Goal: Navigation & Orientation: Find specific page/section

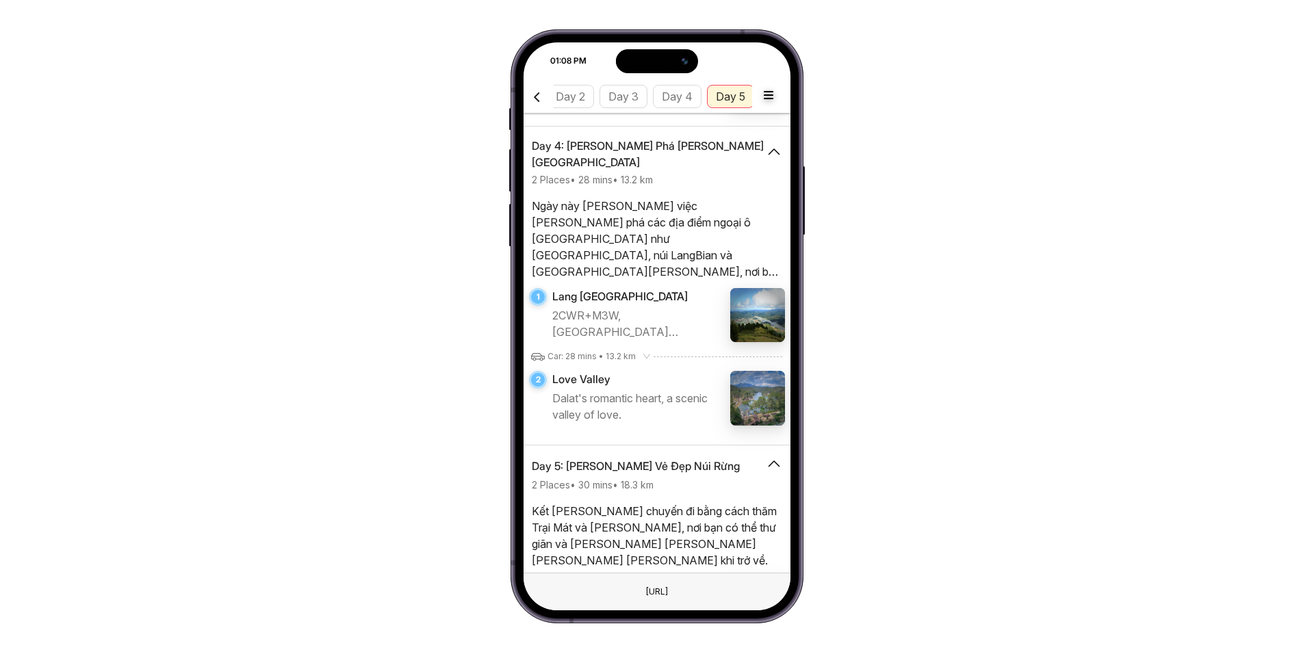
scroll to position [1457, 0]
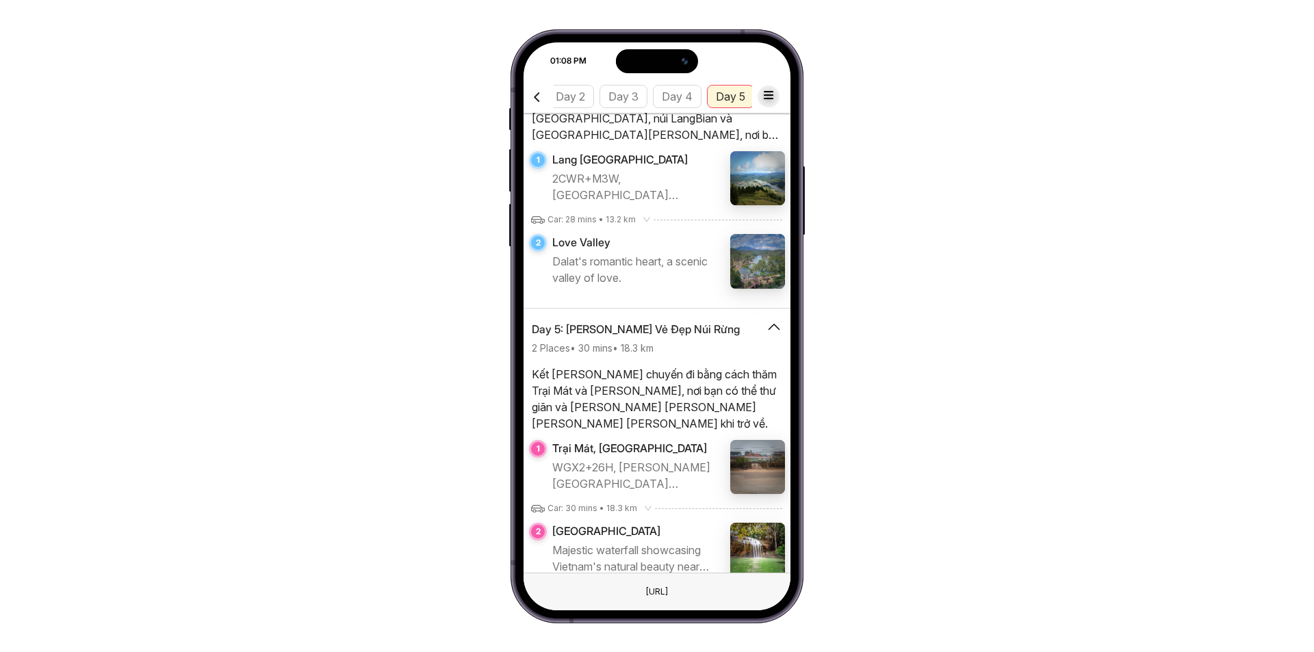
click at [766, 96] on icon "button" at bounding box center [768, 94] width 17 height 17
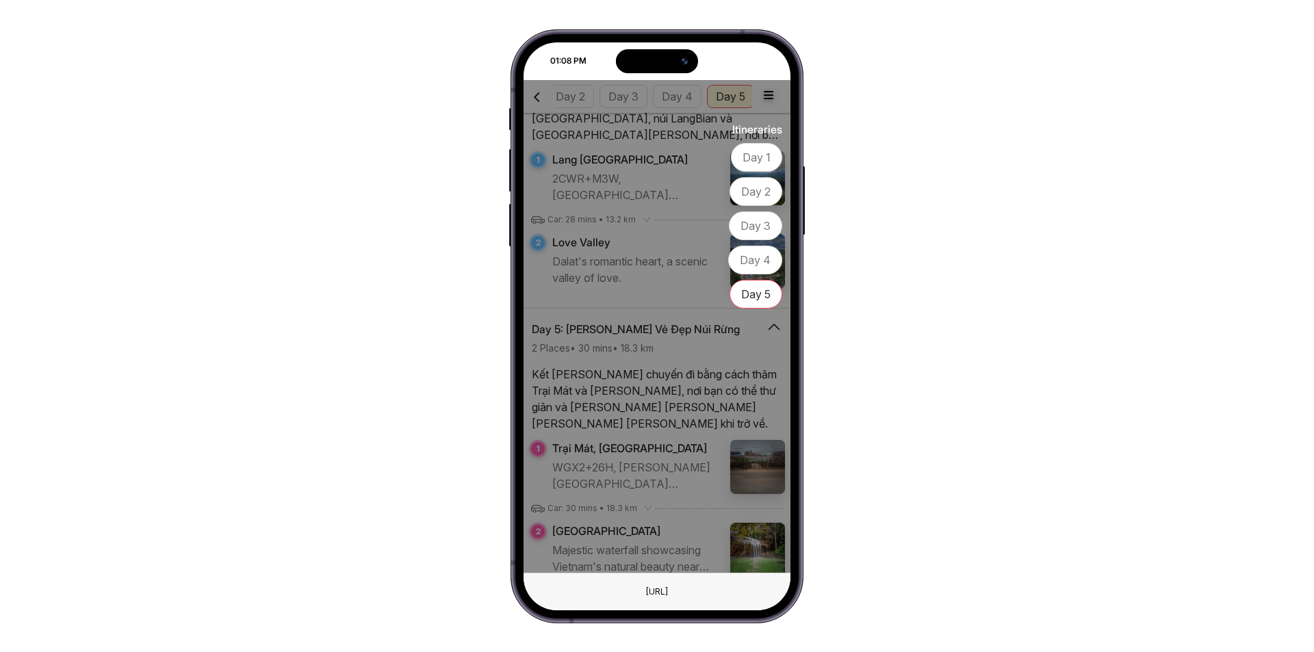
click at [658, 246] on div at bounding box center [656, 326] width 267 height 493
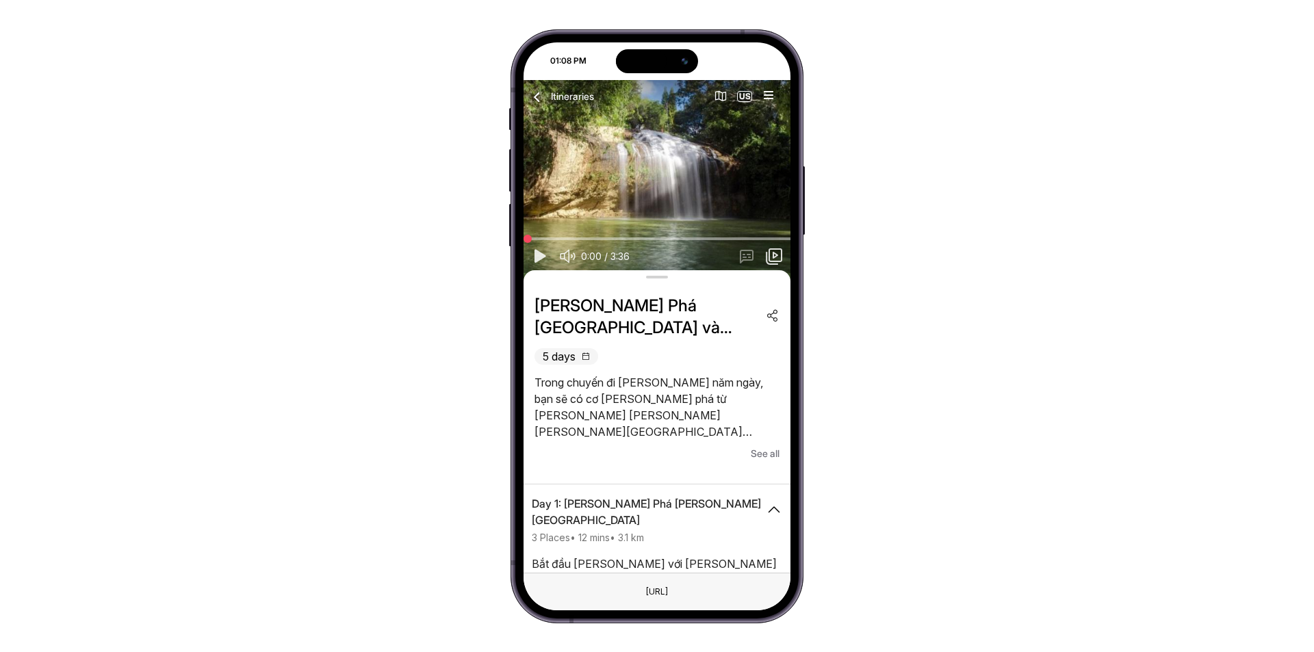
scroll to position [0, 0]
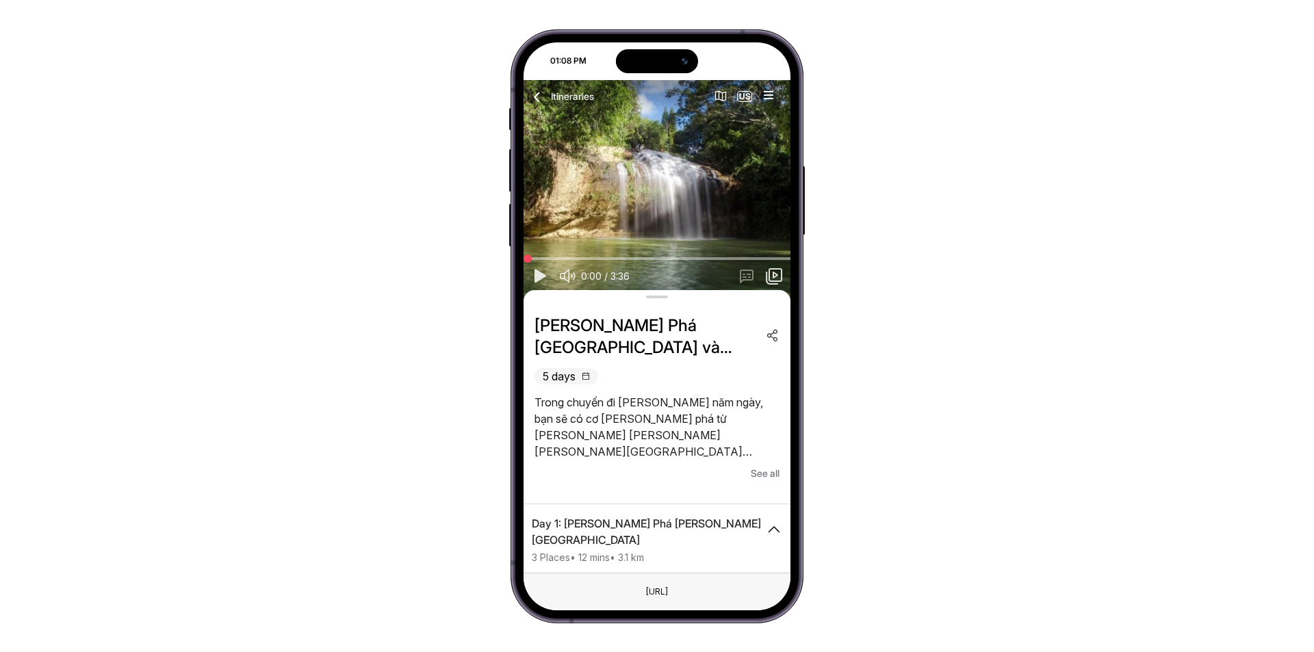
click at [542, 99] on icon "button" at bounding box center [537, 96] width 17 height 17
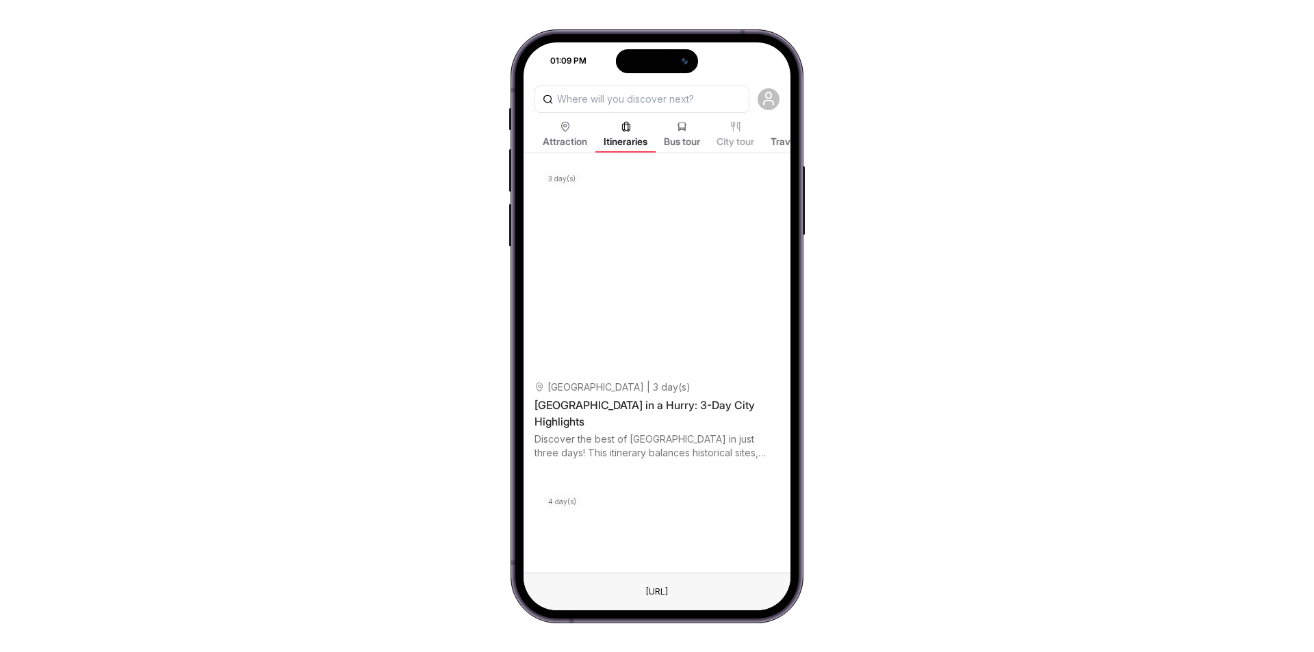
click at [684, 140] on span "Bus tour" at bounding box center [682, 142] width 36 height 14
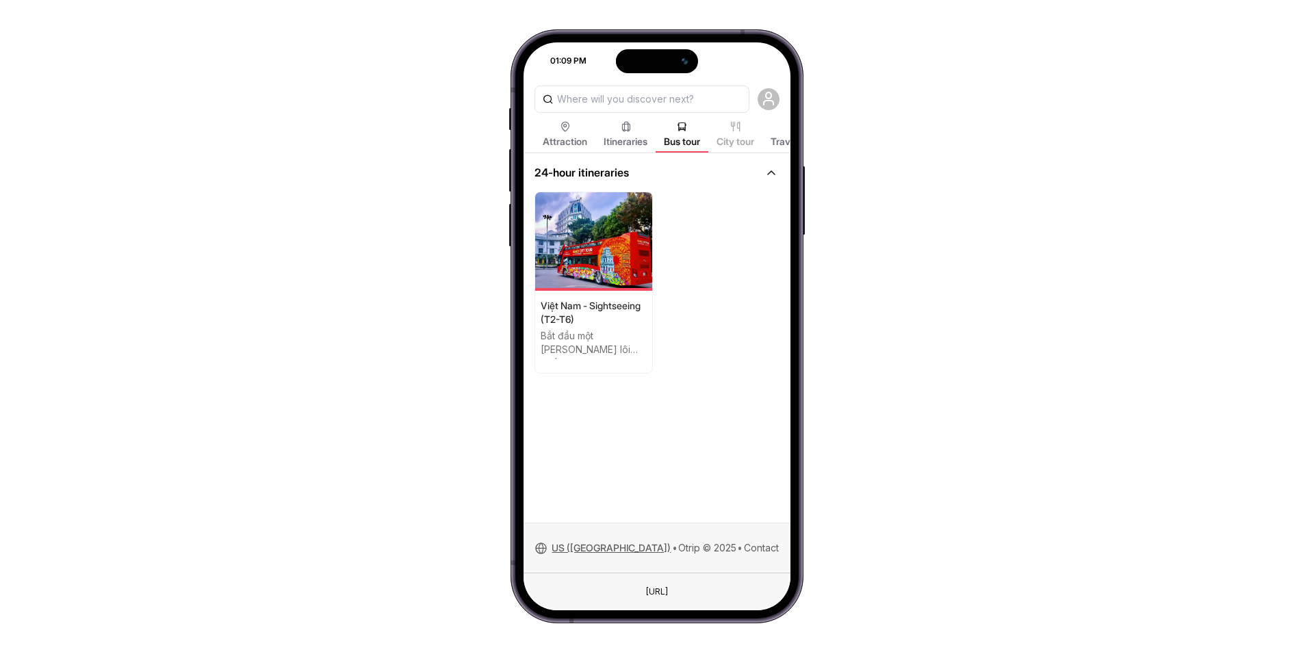
click at [729, 141] on span "City tour" at bounding box center [735, 142] width 38 height 14
click at [623, 137] on span "Itineraries" at bounding box center [626, 142] width 44 height 14
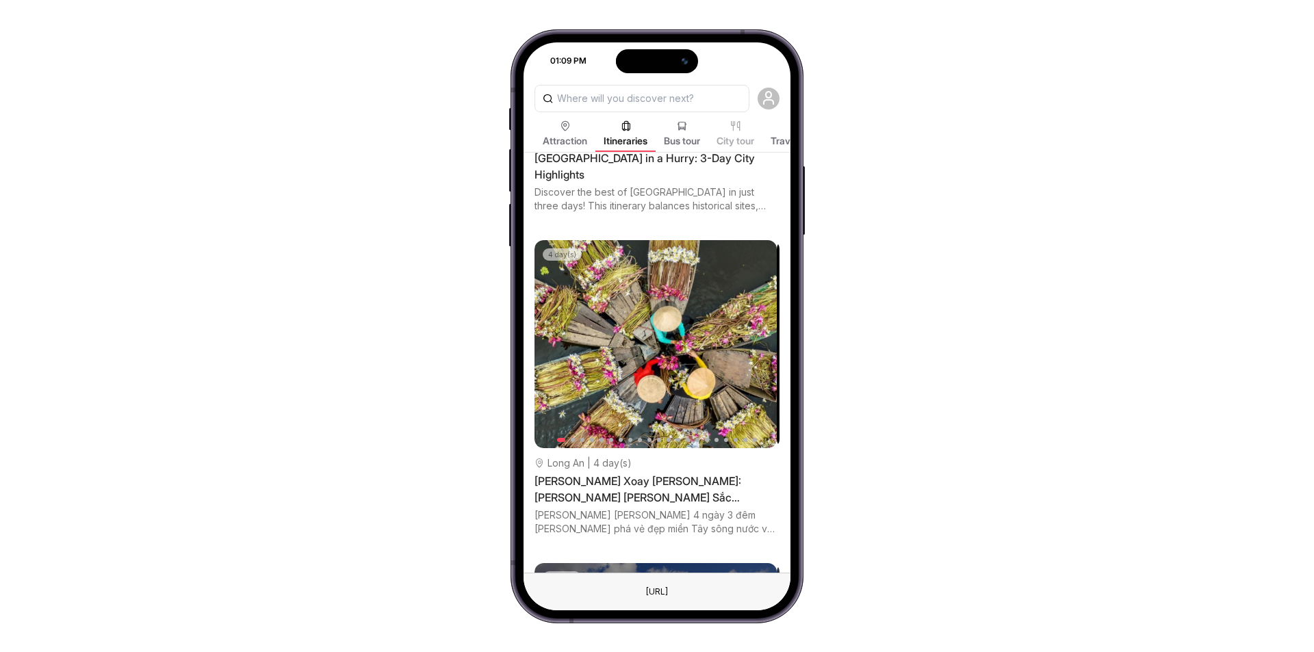
scroll to position [274, 0]
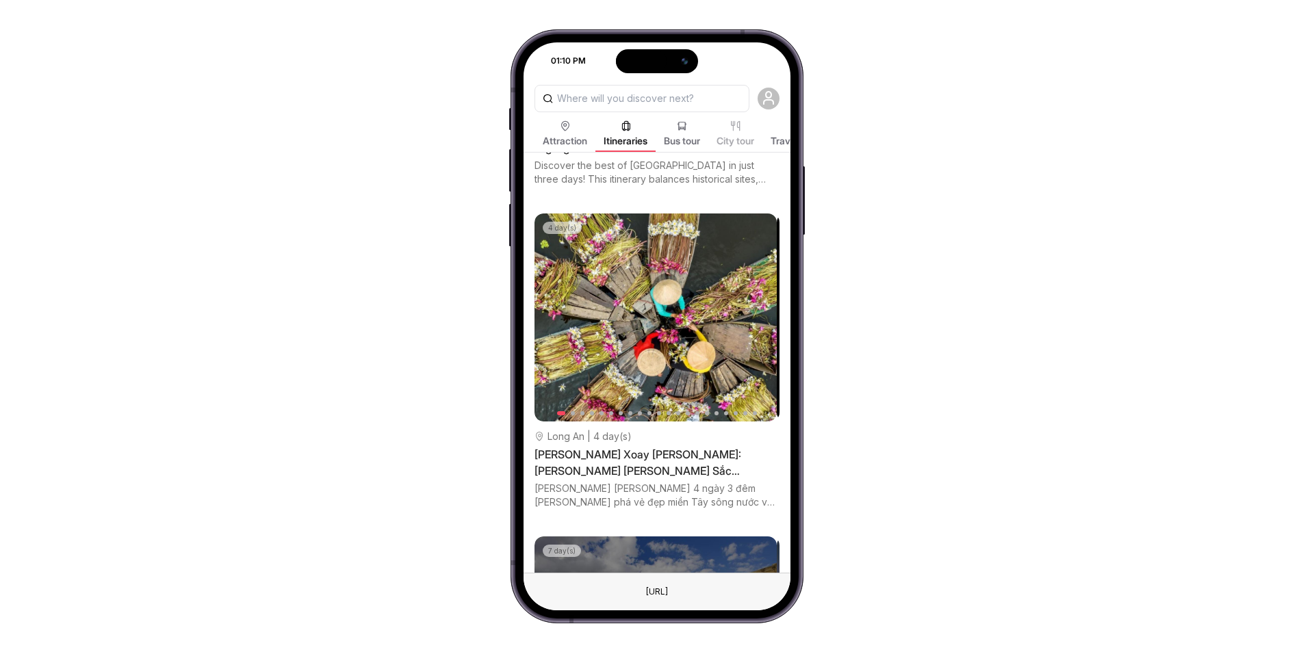
click at [571, 129] on icon at bounding box center [565, 125] width 44 height 11
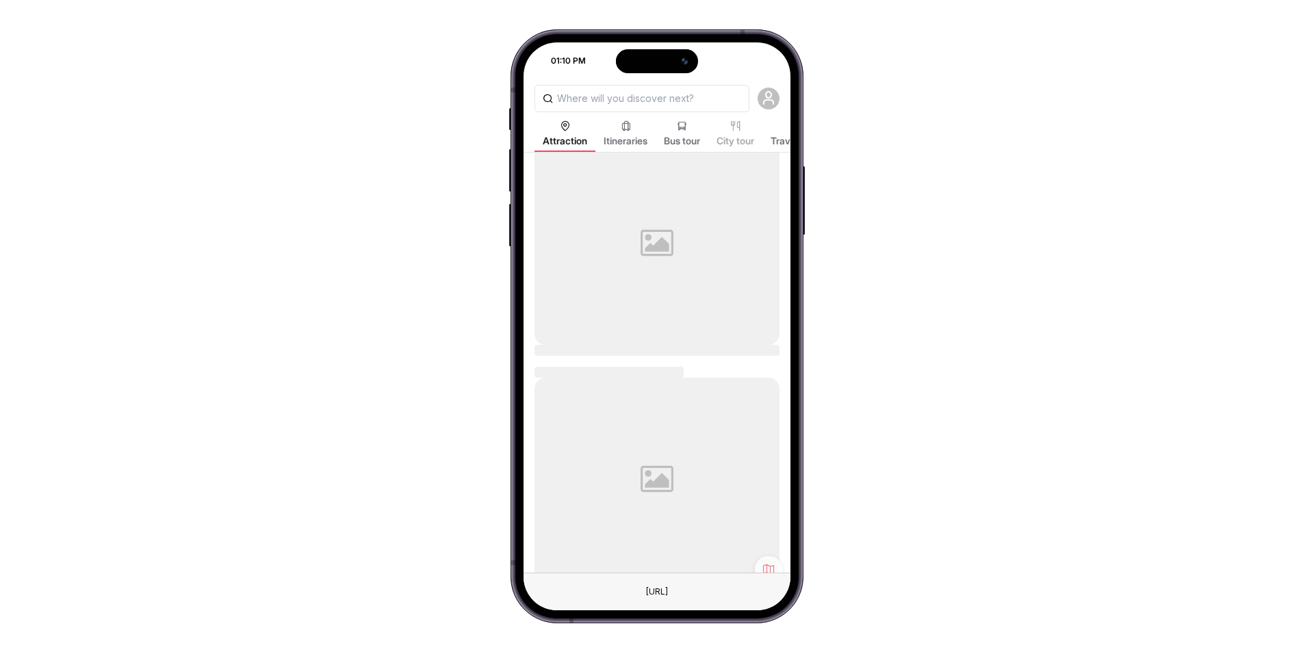
scroll to position [205, 0]
